Goal: Transaction & Acquisition: Purchase product/service

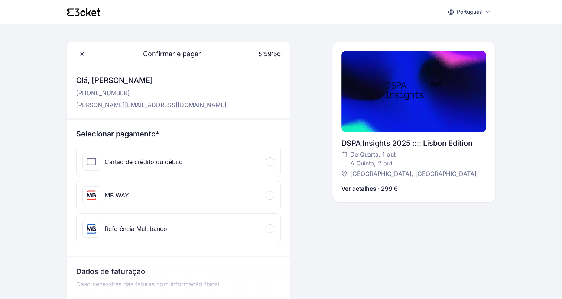
click at [180, 233] on div "Referência Multibanco" at bounding box center [179, 229] width 204 height 30
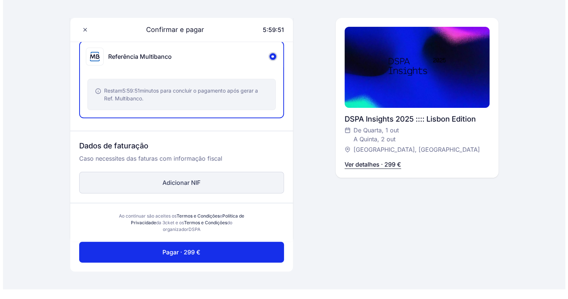
scroll to position [221, 0]
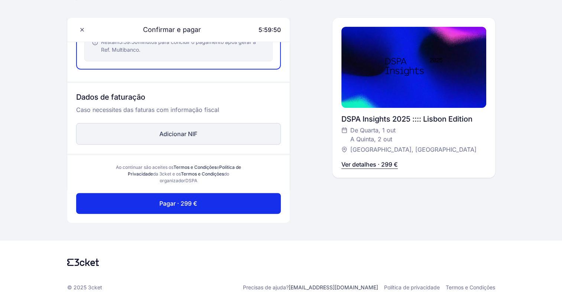
click at [88, 134] on button "Adicionar NIF" at bounding box center [178, 134] width 205 height 22
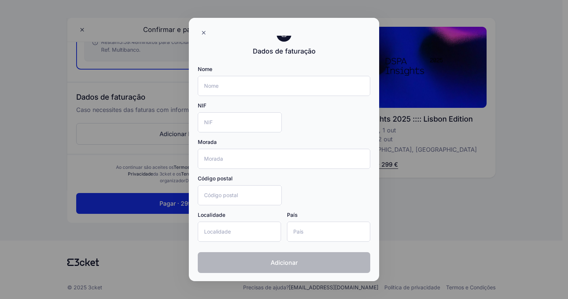
scroll to position [0, 0]
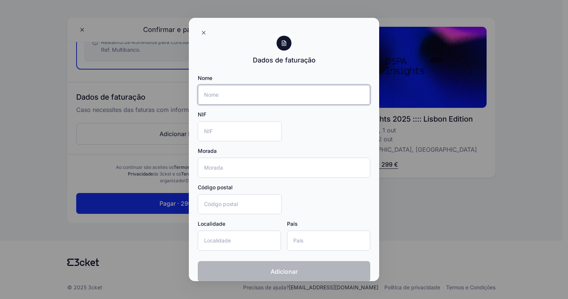
click at [209, 94] on input "Nome" at bounding box center [284, 95] width 172 height 20
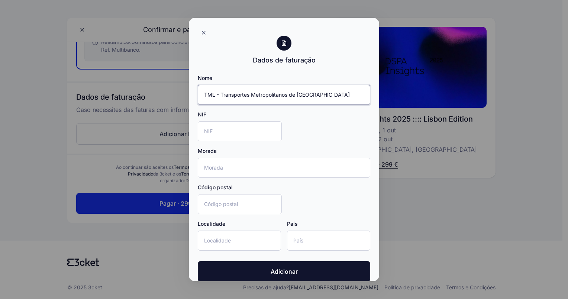
type input "TML - Transportes Metropolitanos de [GEOGRAPHIC_DATA]"
type input "5"
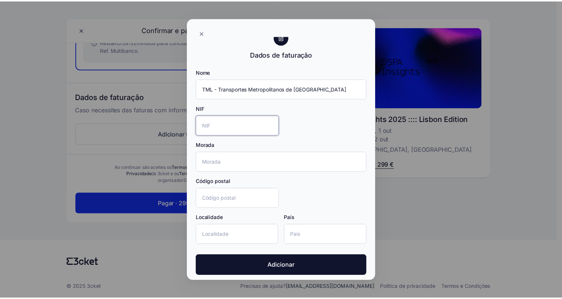
scroll to position [9, 0]
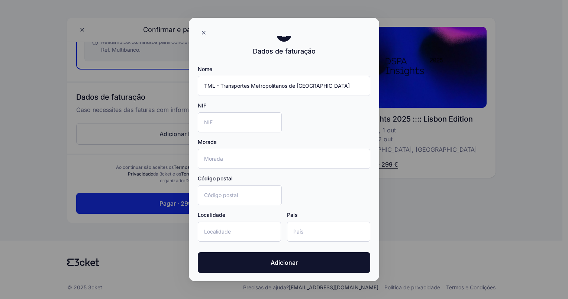
drag, startPoint x: 144, startPoint y: 148, endPoint x: 260, endPoint y: 99, distance: 126.2
click at [143, 149] on div at bounding box center [284, 149] width 568 height 299
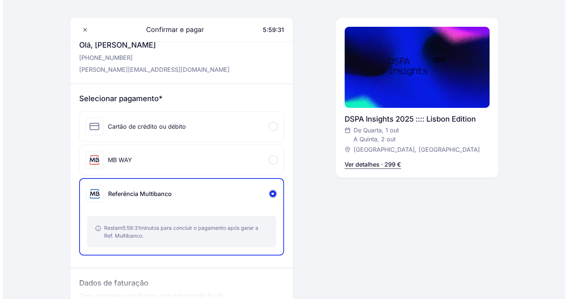
scroll to position [0, 0]
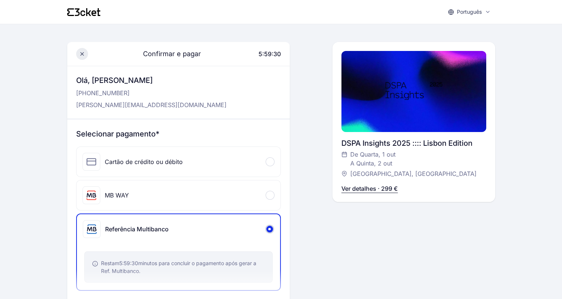
click at [78, 54] on span at bounding box center [82, 54] width 12 height 12
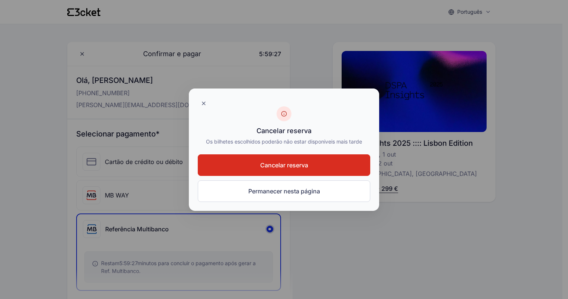
click at [286, 165] on span "Cancelar reserva" at bounding box center [284, 164] width 48 height 9
